Goal: Check status: Check status

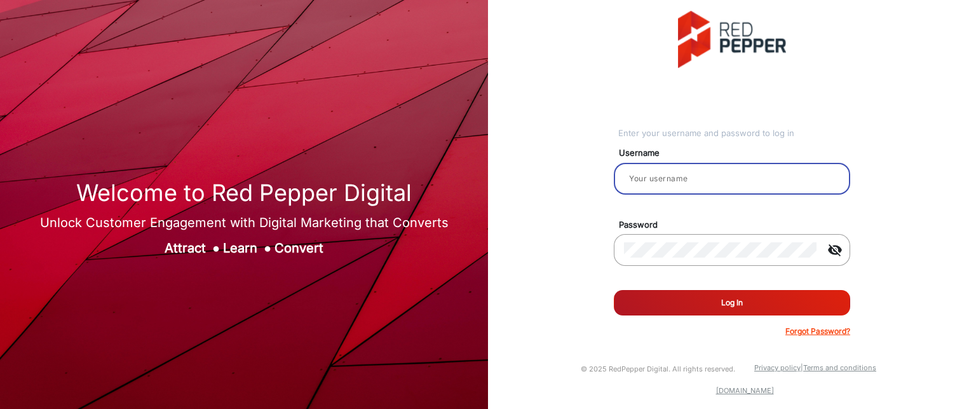
click at [680, 184] on input "email" at bounding box center [732, 178] width 216 height 15
click at [681, 176] on input "email" at bounding box center [732, 178] width 216 height 15
click at [702, 177] on input "r" at bounding box center [732, 178] width 216 height 15
type input "Rachael"
click at [739, 303] on button "Log In" at bounding box center [732, 302] width 236 height 25
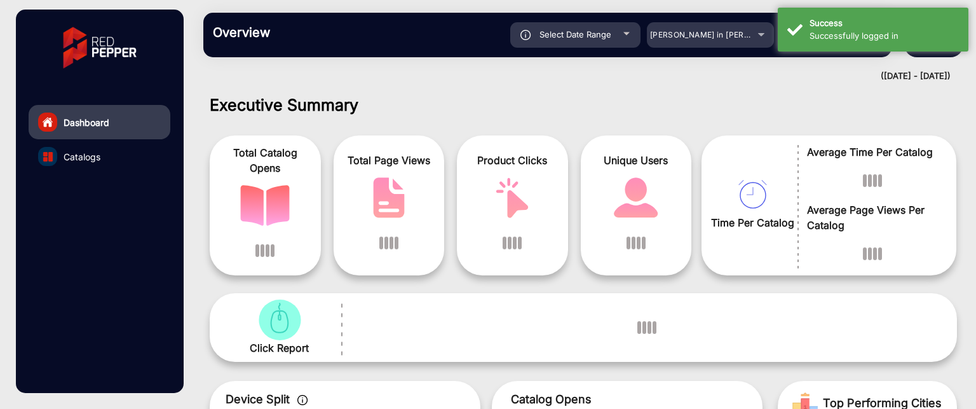
scroll to position [10, 0]
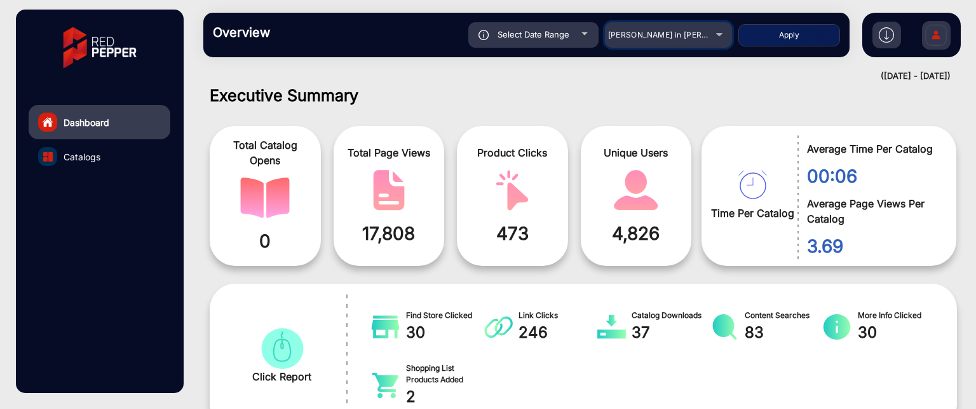
click at [678, 40] on div "[PERSON_NAME] in [PERSON_NAME]" at bounding box center [659, 34] width 102 height 15
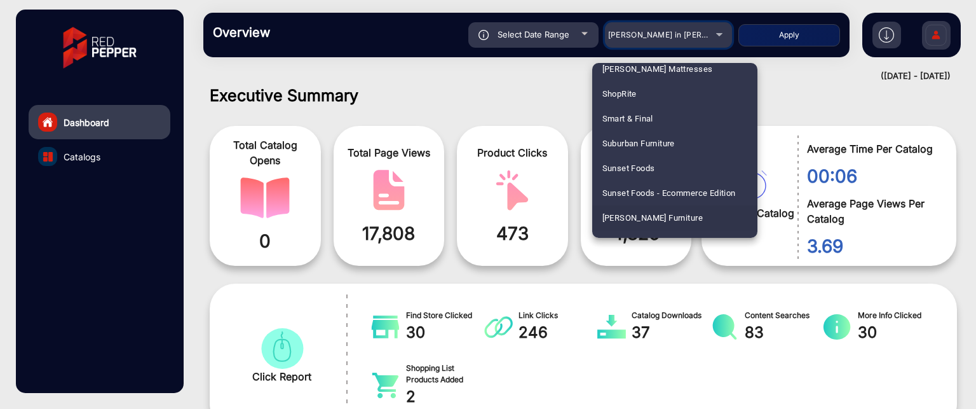
scroll to position [2871, 0]
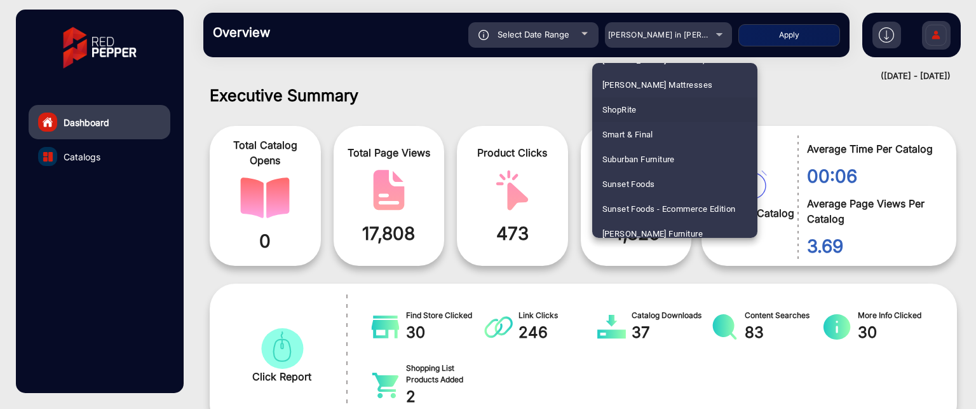
click at [647, 113] on mat-option "ShopRite" at bounding box center [674, 109] width 165 height 25
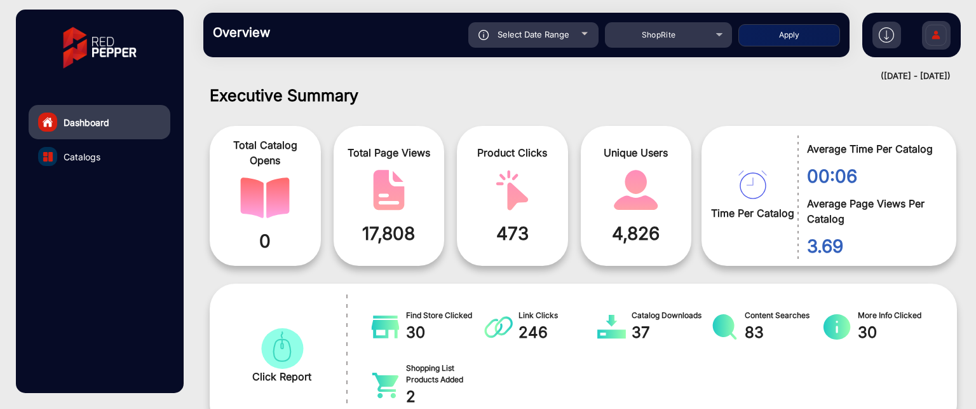
click at [809, 43] on button "Apply" at bounding box center [790, 35] width 102 height 22
type input "[DATE]"
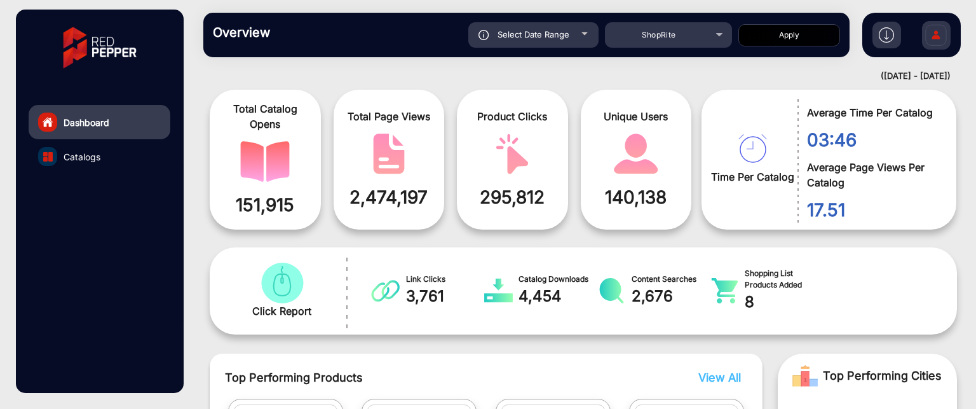
scroll to position [0, 0]
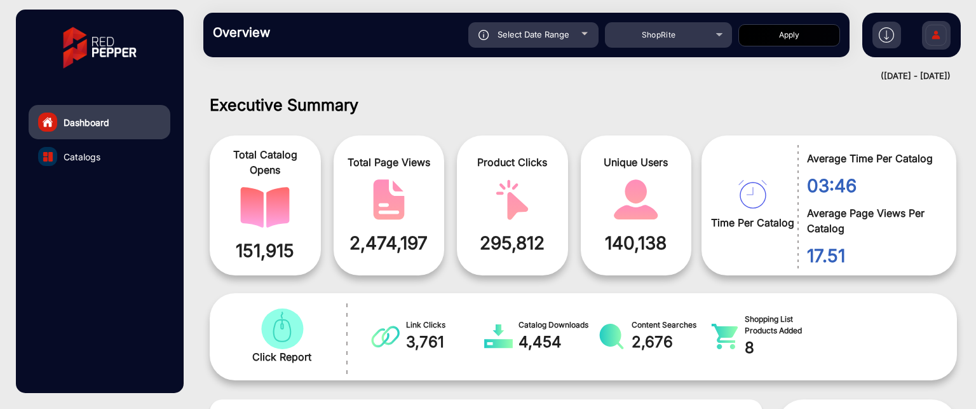
click at [886, 40] on img at bounding box center [886, 34] width 15 height 15
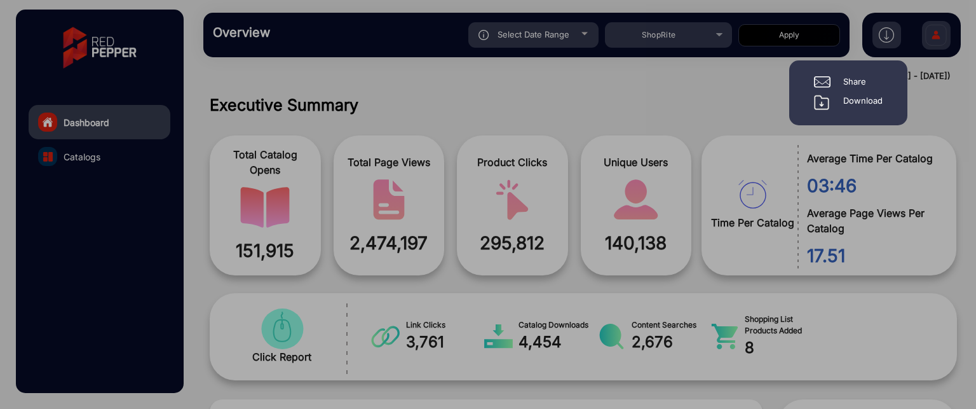
click at [754, 109] on div at bounding box center [488, 204] width 976 height 409
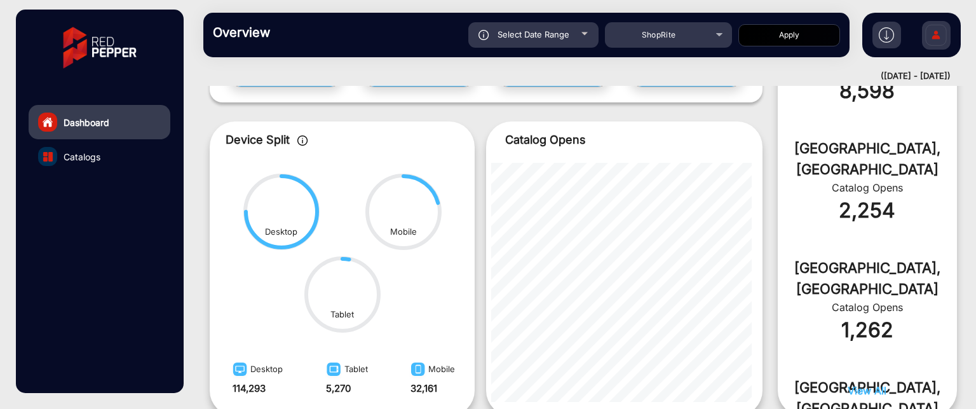
scroll to position [445, 0]
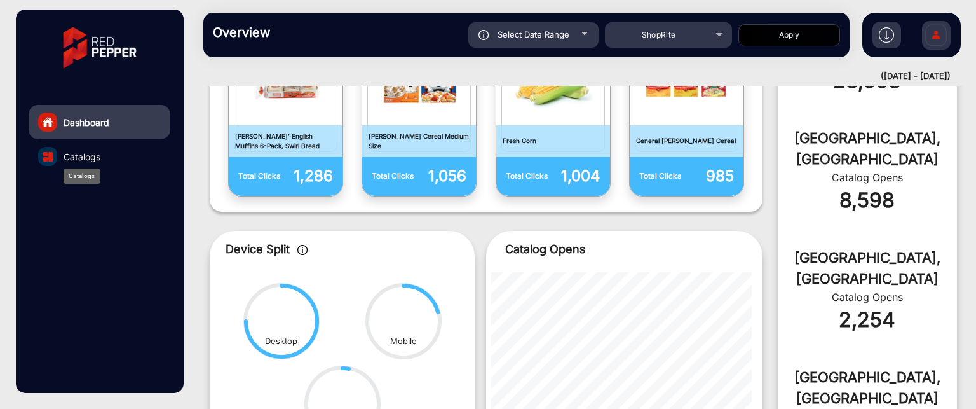
click at [83, 159] on span "Catalogs" at bounding box center [82, 156] width 37 height 13
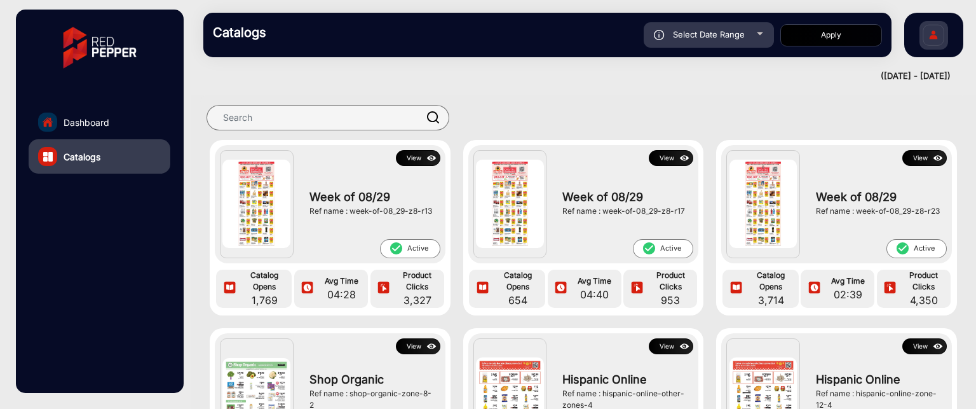
click at [416, 157] on button "View" at bounding box center [418, 158] width 44 height 16
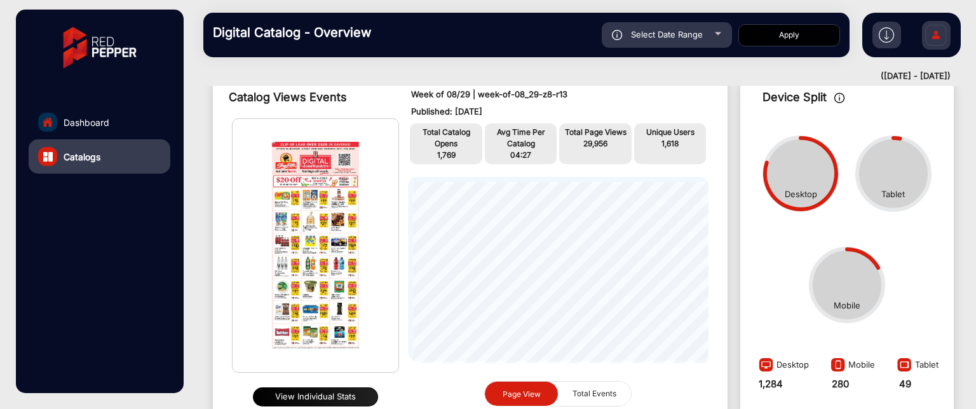
scroll to position [73, 0]
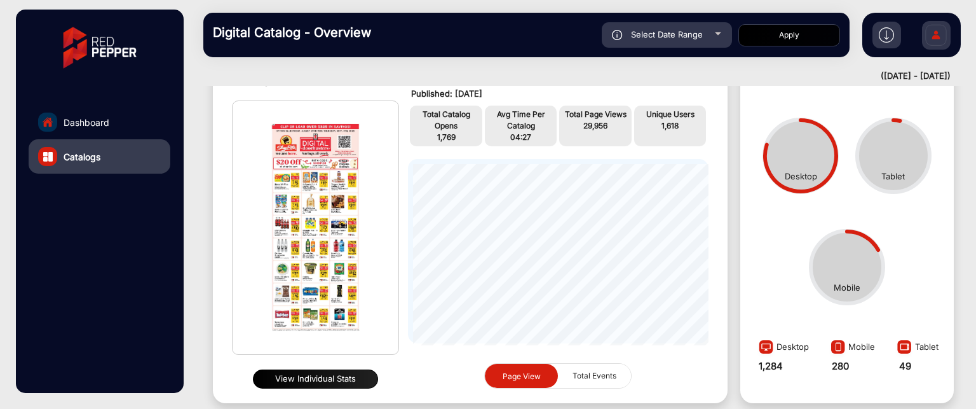
click at [290, 376] on button "View Individual Stats" at bounding box center [315, 378] width 125 height 19
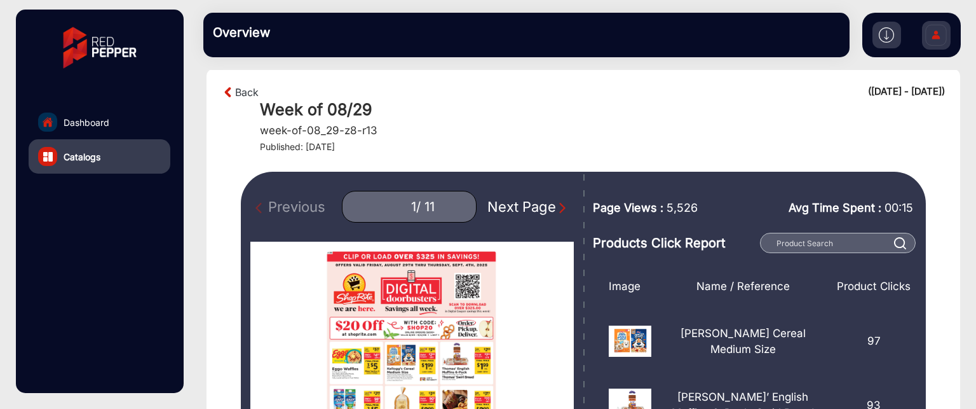
scroll to position [10, 0]
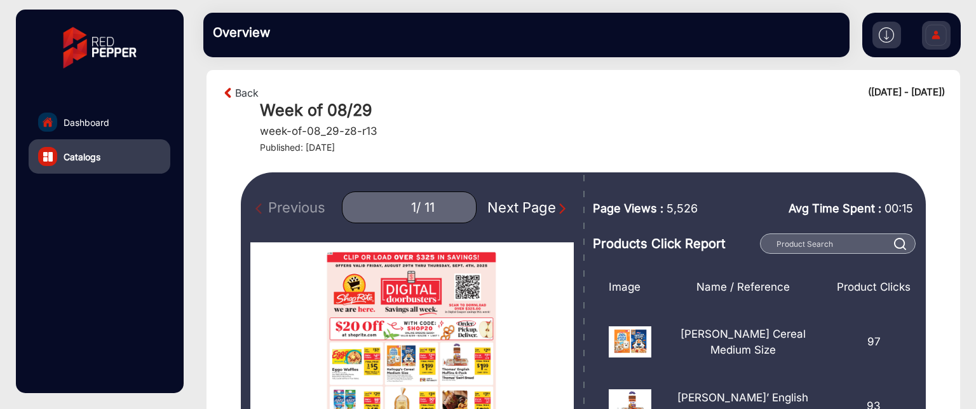
click at [556, 210] on img "Next Page" at bounding box center [562, 208] width 13 height 13
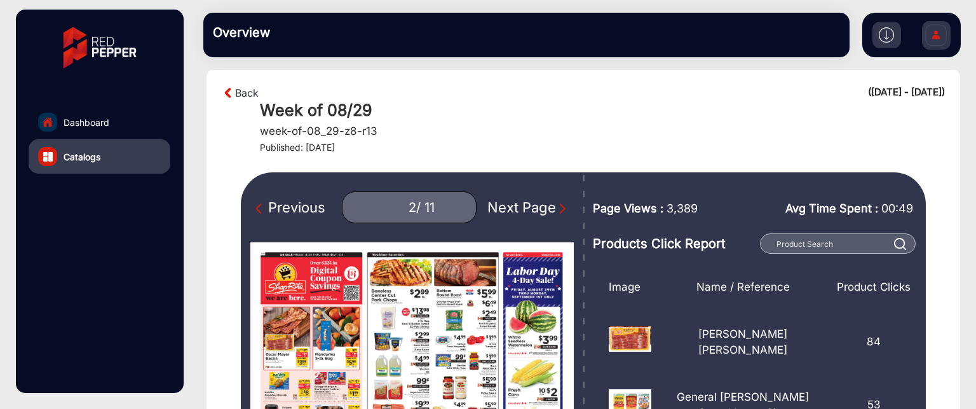
click at [556, 208] on img "Next Page" at bounding box center [562, 208] width 13 height 13
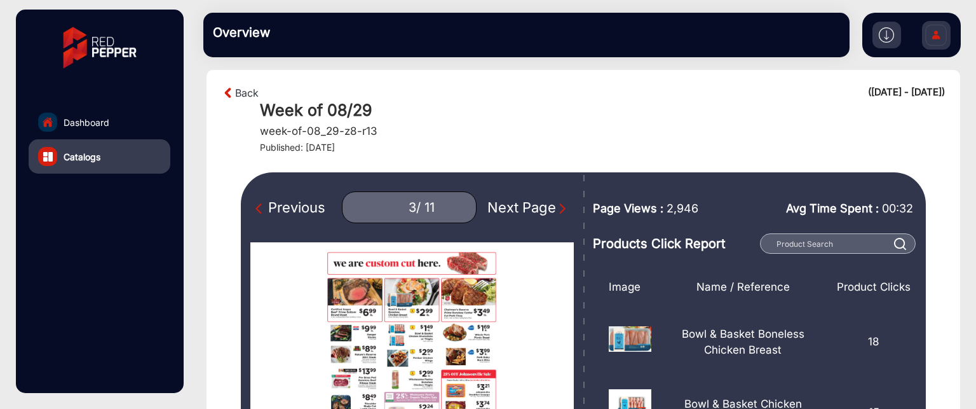
click at [559, 205] on img "Next Page" at bounding box center [562, 208] width 13 height 13
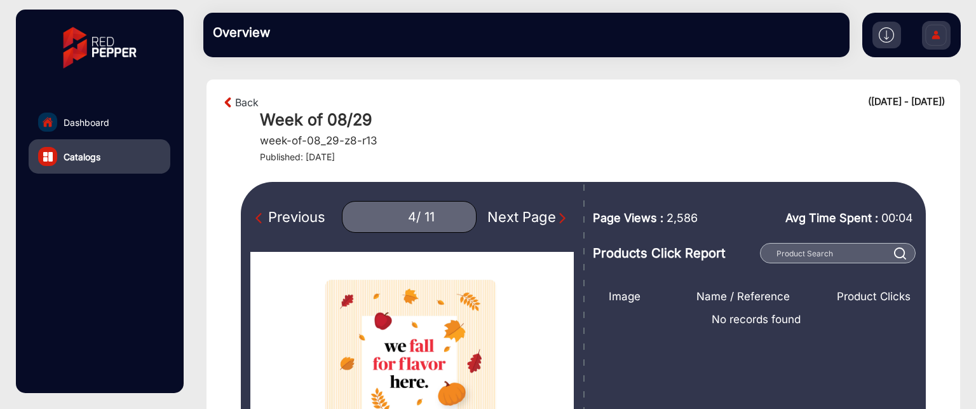
click at [547, 216] on div "Next Page" at bounding box center [528, 217] width 81 height 21
type input "5"
